Goal: Find specific page/section: Find specific page/section

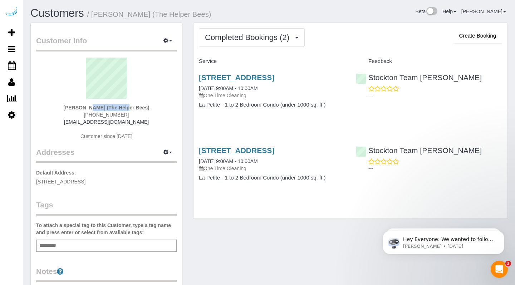
drag, startPoint x: 65, startPoint y: 106, endPoint x: 104, endPoint y: 107, distance: 38.2
click at [104, 107] on strong "Dorothy Mobley (The Helper Bees)" at bounding box center [106, 108] width 86 height 6
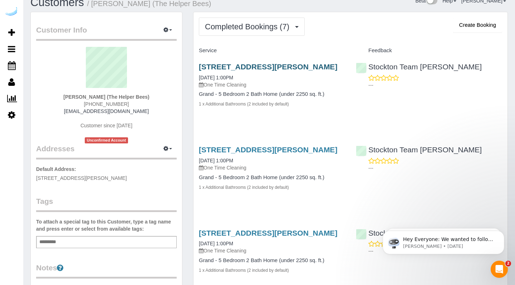
scroll to position [12, 0]
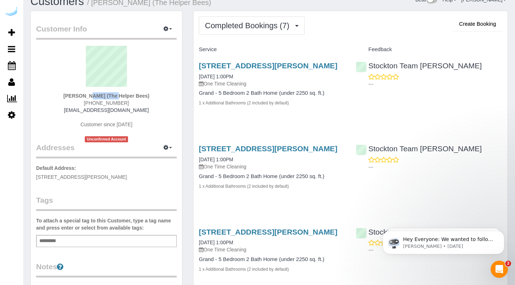
drag, startPoint x: 71, startPoint y: 95, endPoint x: 98, endPoint y: 95, distance: 26.1
click at [98, 95] on strong "[PERSON_NAME] (The Helper Bees)" at bounding box center [106, 96] width 86 height 6
copy strong "[PERSON_NAME]"
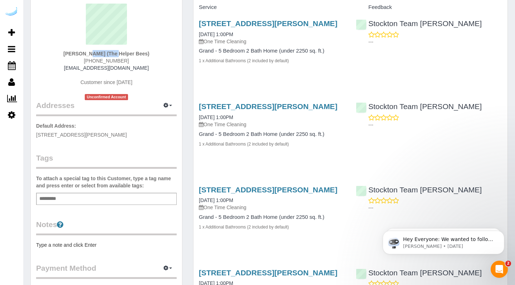
scroll to position [55, 0]
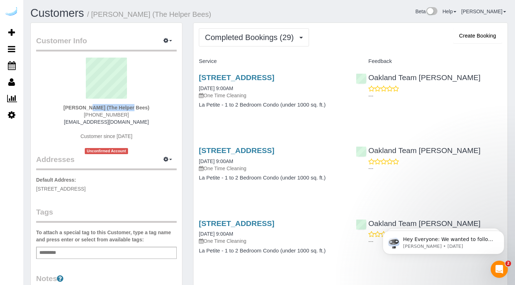
drag, startPoint x: 65, startPoint y: 107, endPoint x: 105, endPoint y: 107, distance: 40.0
click at [105, 107] on strong "Robert Campbell (The Helper Bees)" at bounding box center [106, 108] width 86 height 6
copy strong "Robert Campbell"
